Goal: Task Accomplishment & Management: Complete application form

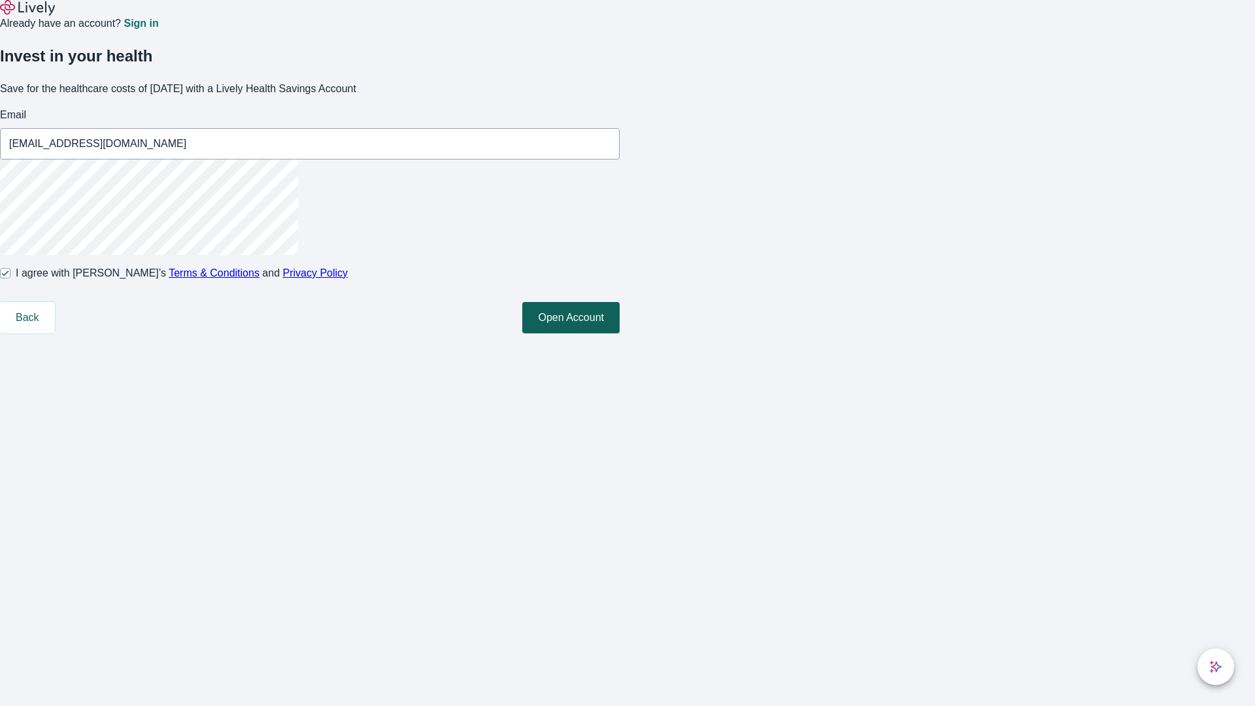
click at [620, 333] on button "Open Account" at bounding box center [570, 317] width 97 height 31
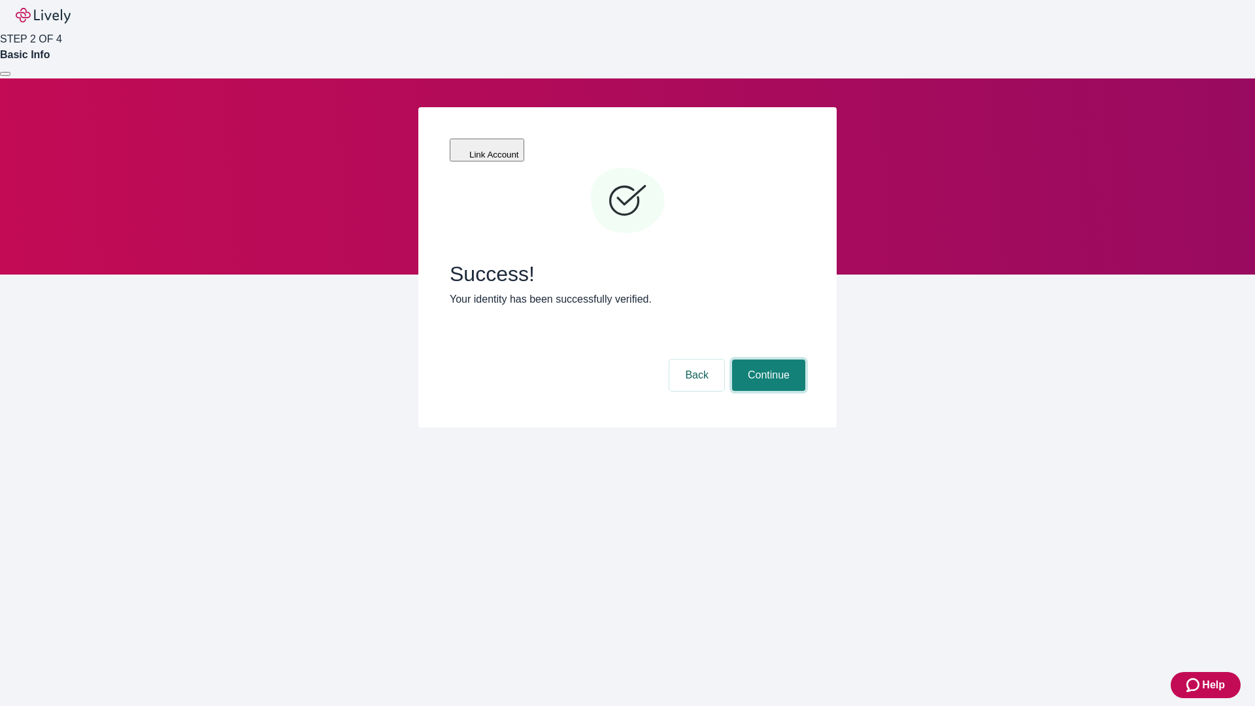
click at [767, 360] on button "Continue" at bounding box center [768, 375] width 73 height 31
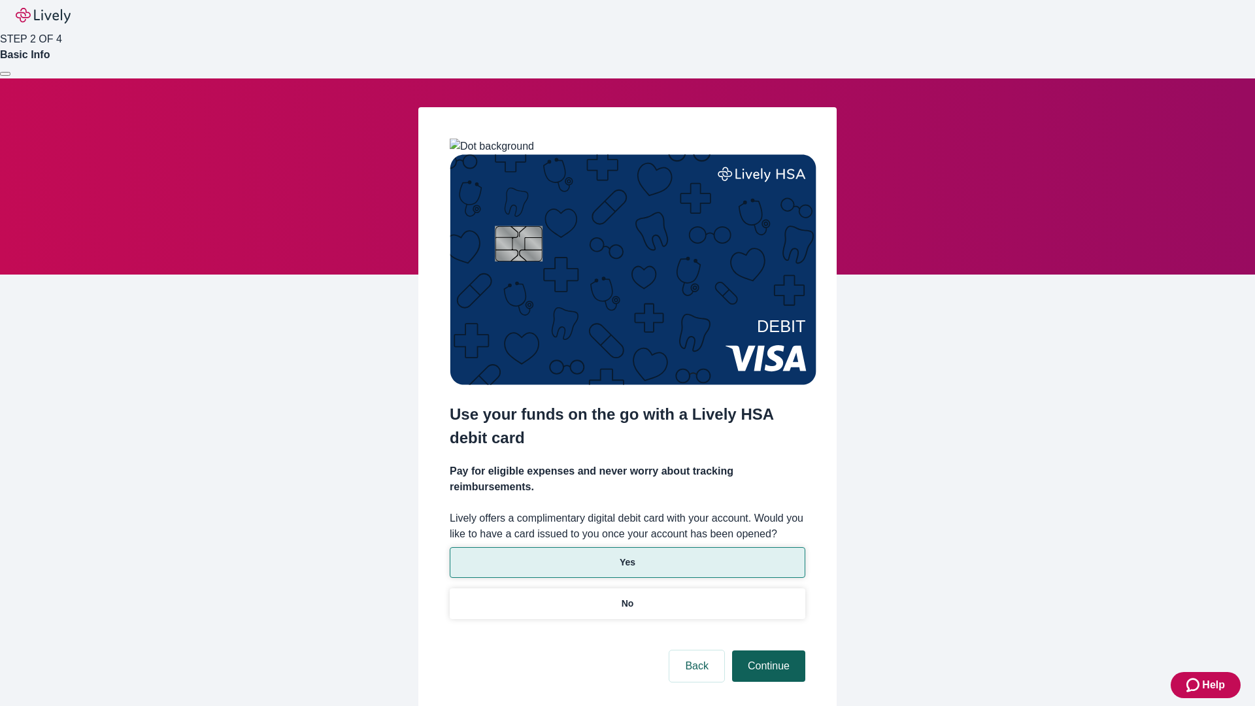
click at [627, 597] on p "No" at bounding box center [628, 604] width 12 height 14
click at [767, 651] on button "Continue" at bounding box center [768, 666] width 73 height 31
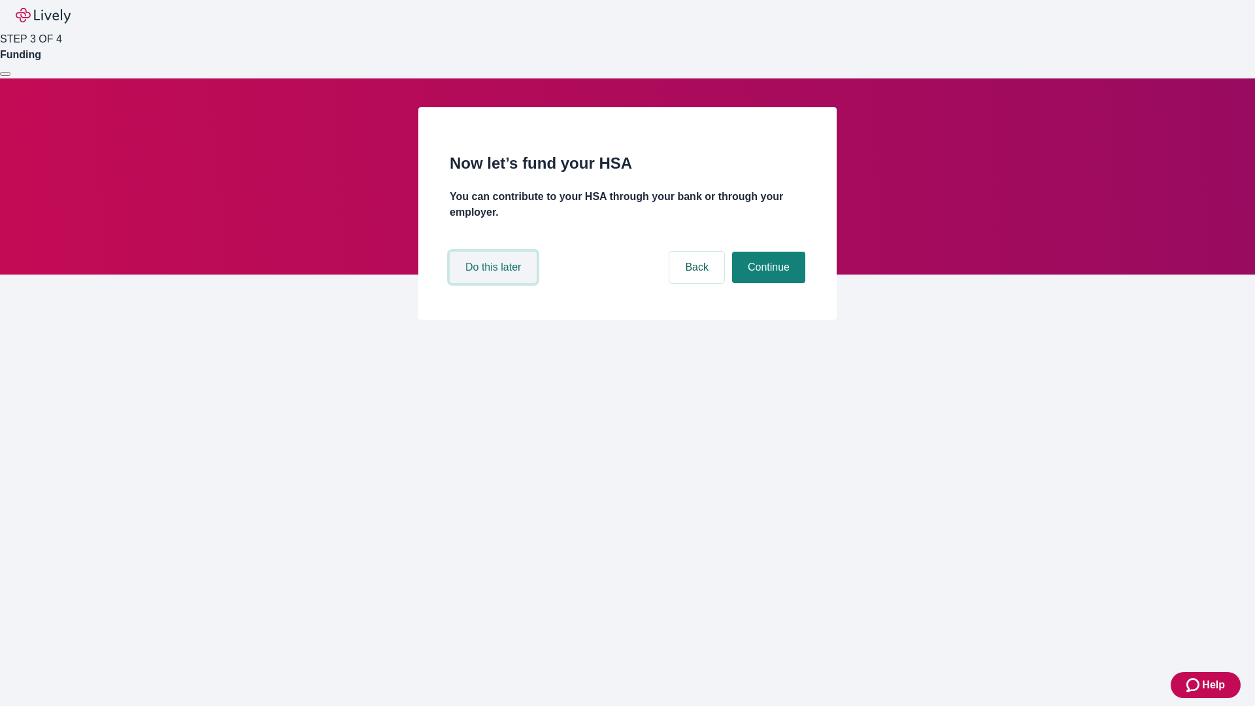
click at [495, 283] on button "Do this later" at bounding box center [493, 267] width 87 height 31
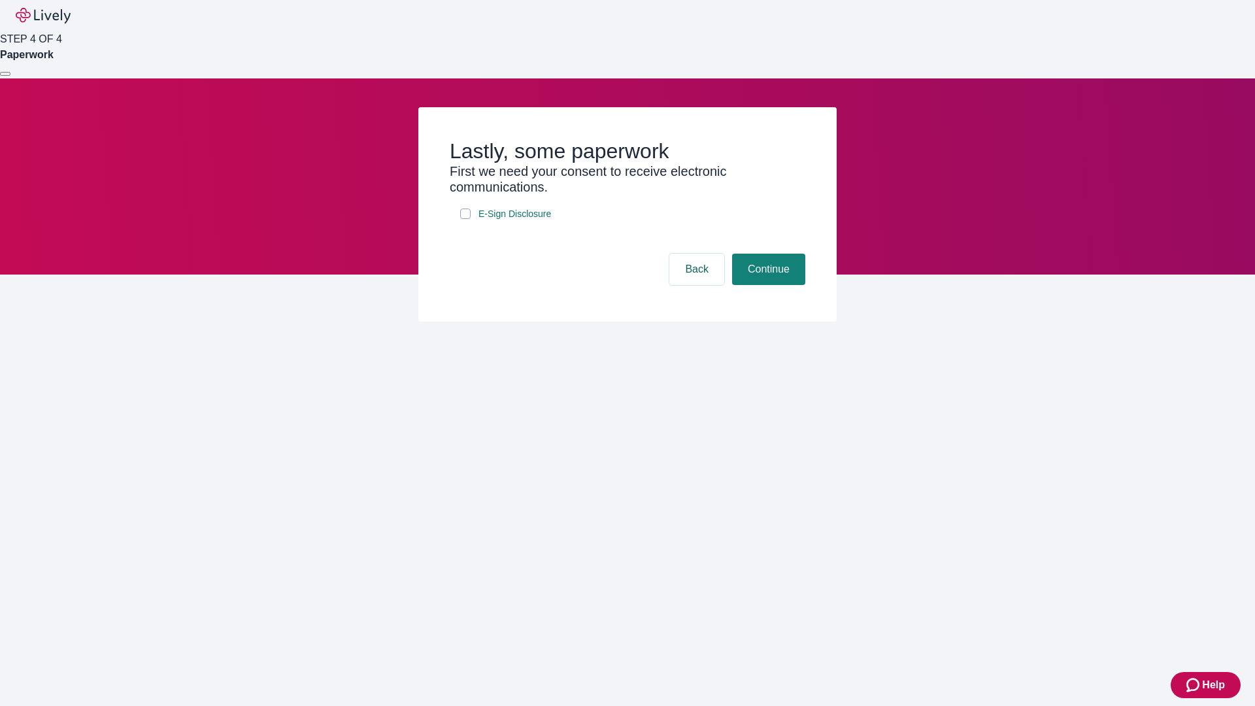
click at [465, 219] on input "E-Sign Disclosure" at bounding box center [465, 214] width 10 height 10
checkbox input "true"
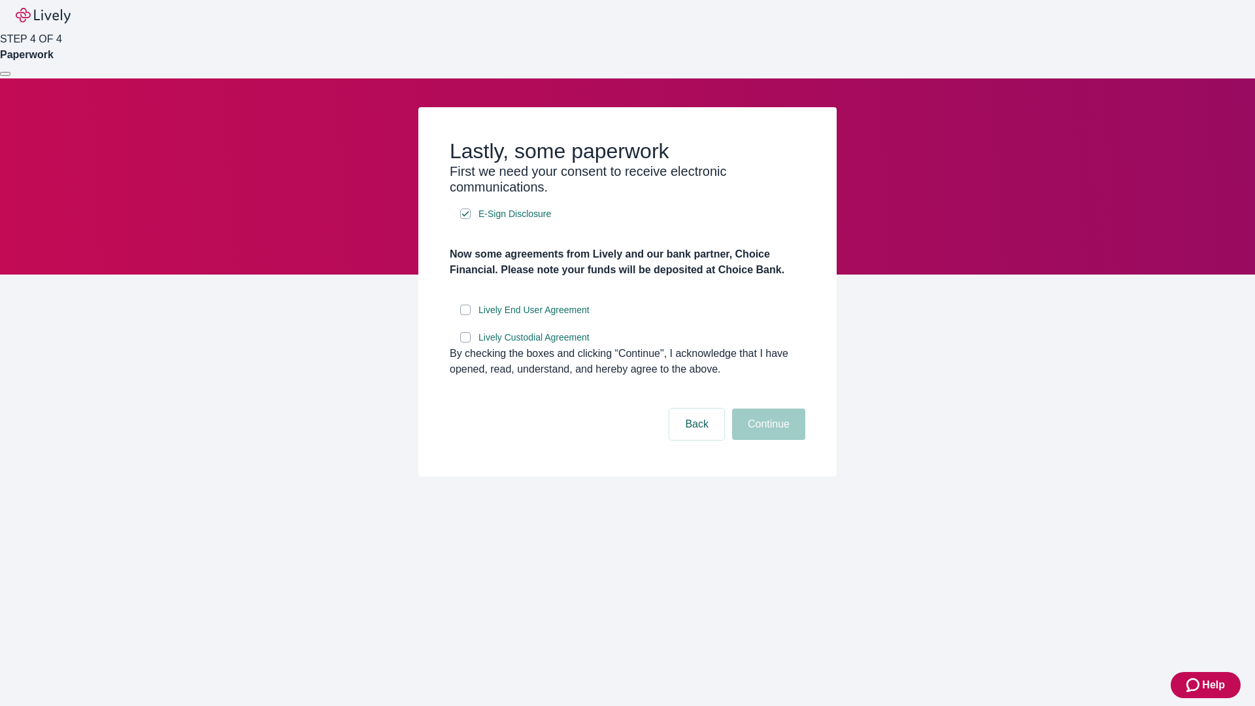
click at [465, 315] on input "Lively End User Agreement" at bounding box center [465, 310] width 10 height 10
checkbox input "true"
click at [465, 343] on input "Lively Custodial Agreement" at bounding box center [465, 337] width 10 height 10
checkbox input "true"
click at [767, 440] on button "Continue" at bounding box center [768, 424] width 73 height 31
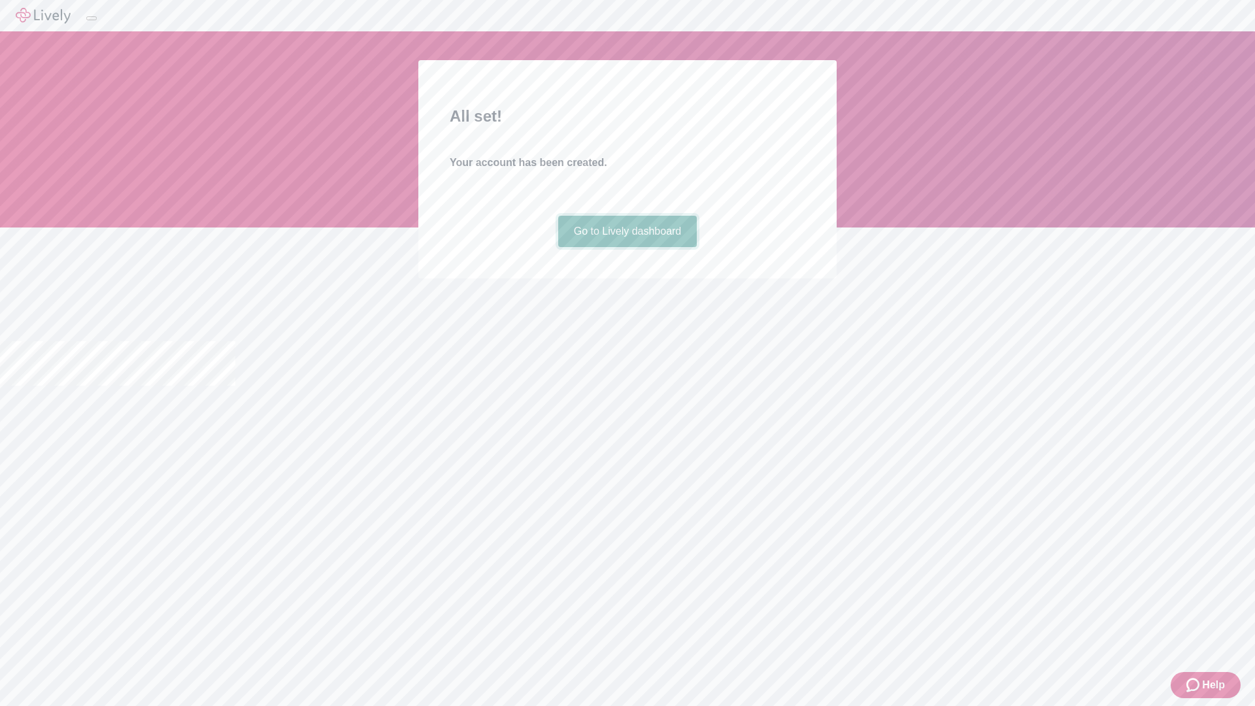
click at [627, 247] on link "Go to Lively dashboard" at bounding box center [627, 231] width 139 height 31
